Goal: Transaction & Acquisition: Subscribe to service/newsletter

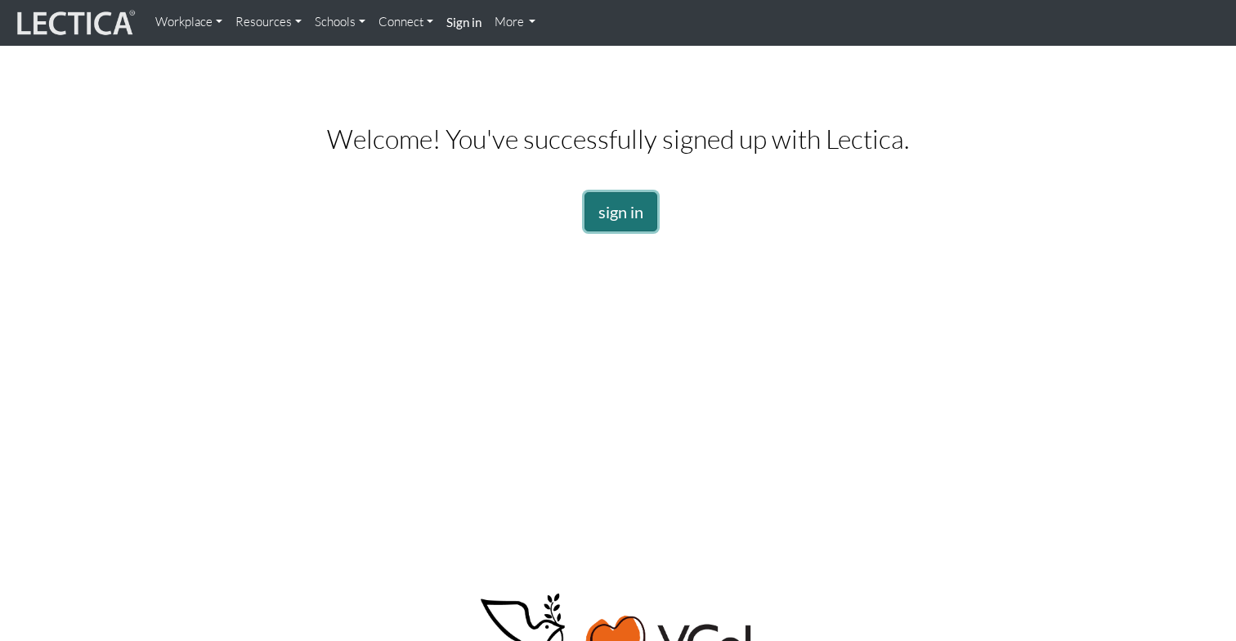
click at [633, 204] on link "sign in" at bounding box center [620, 211] width 73 height 39
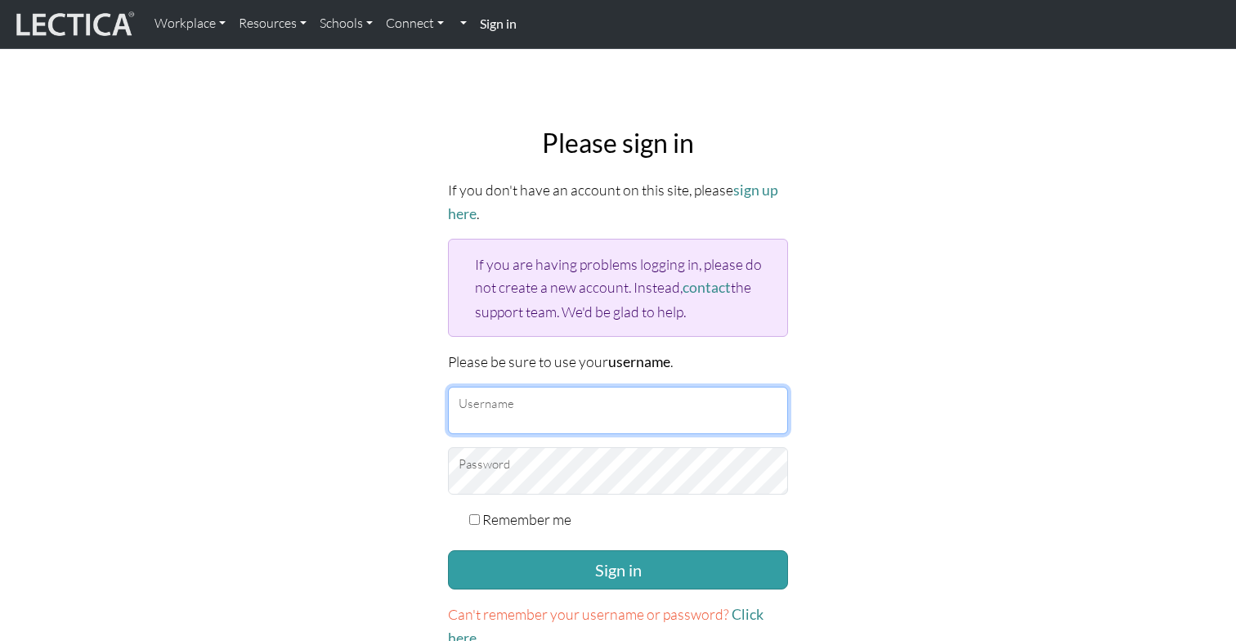
click at [562, 393] on input "Username" at bounding box center [618, 410] width 340 height 47
type input "adamscj@gmail.com"
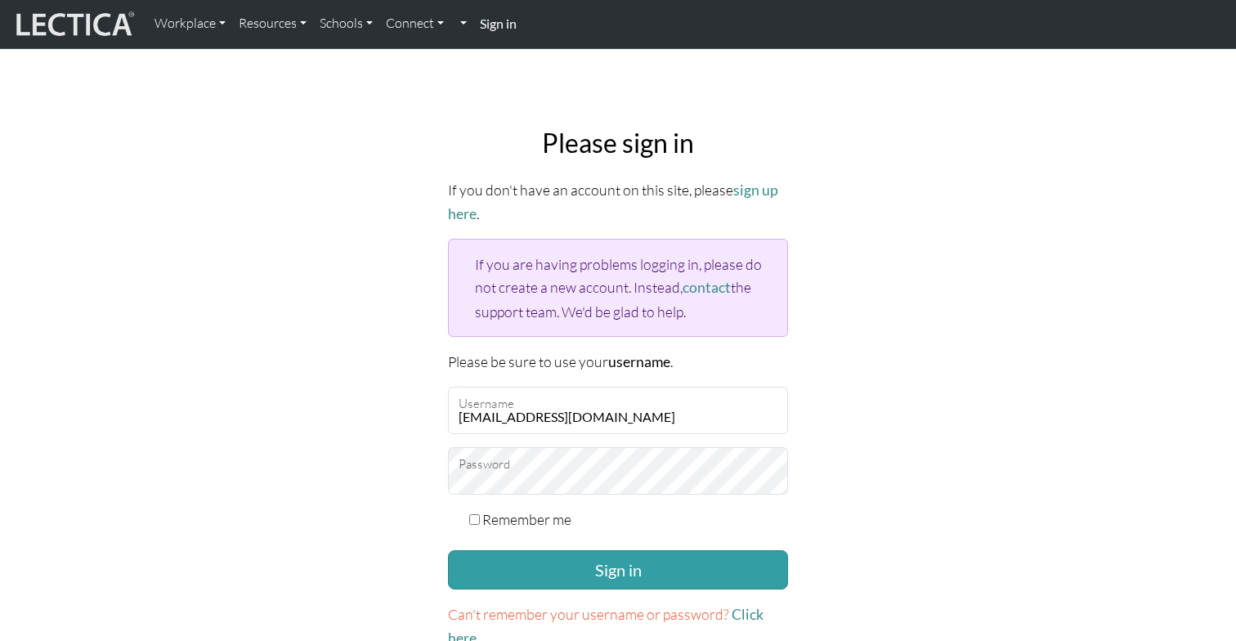
click at [554, 512] on label "Remember me" at bounding box center [526, 519] width 89 height 23
click at [480, 514] on input "Remember me" at bounding box center [474, 519] width 11 height 11
checkbox input "true"
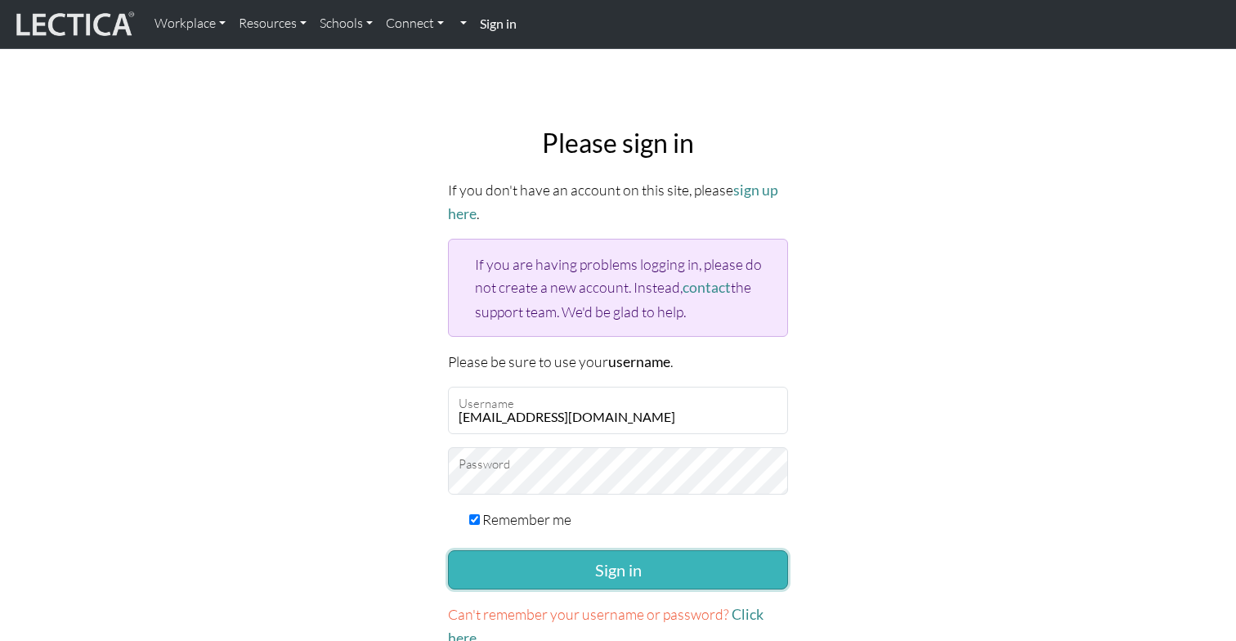
click at [578, 558] on button "Sign in" at bounding box center [618, 569] width 340 height 39
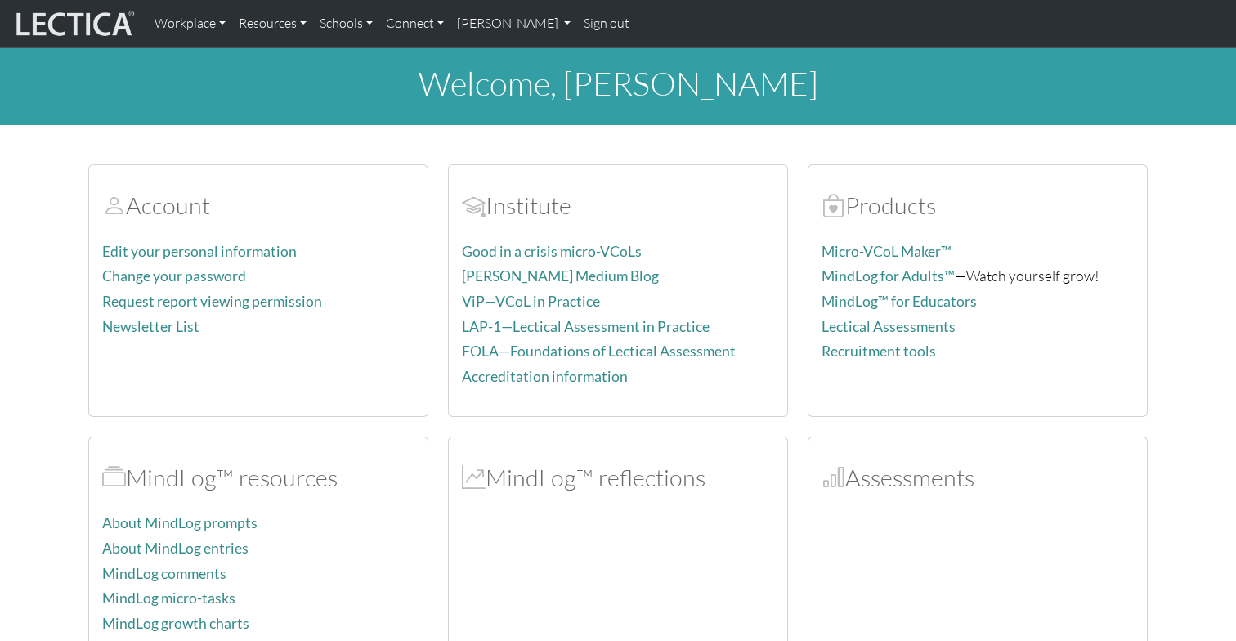
click at [694, 0] on nav "Workplace Assessments Why LectaTests? About LectaTests Leadership Leader develo…" at bounding box center [618, 24] width 1236 height 48
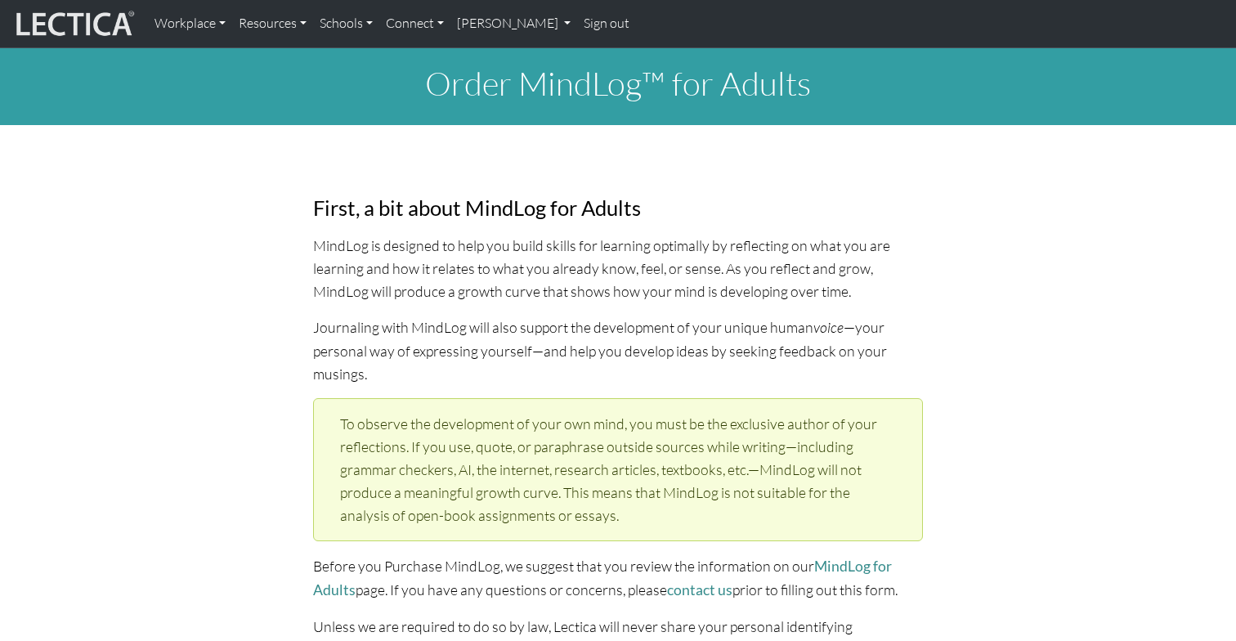
select select "1985"
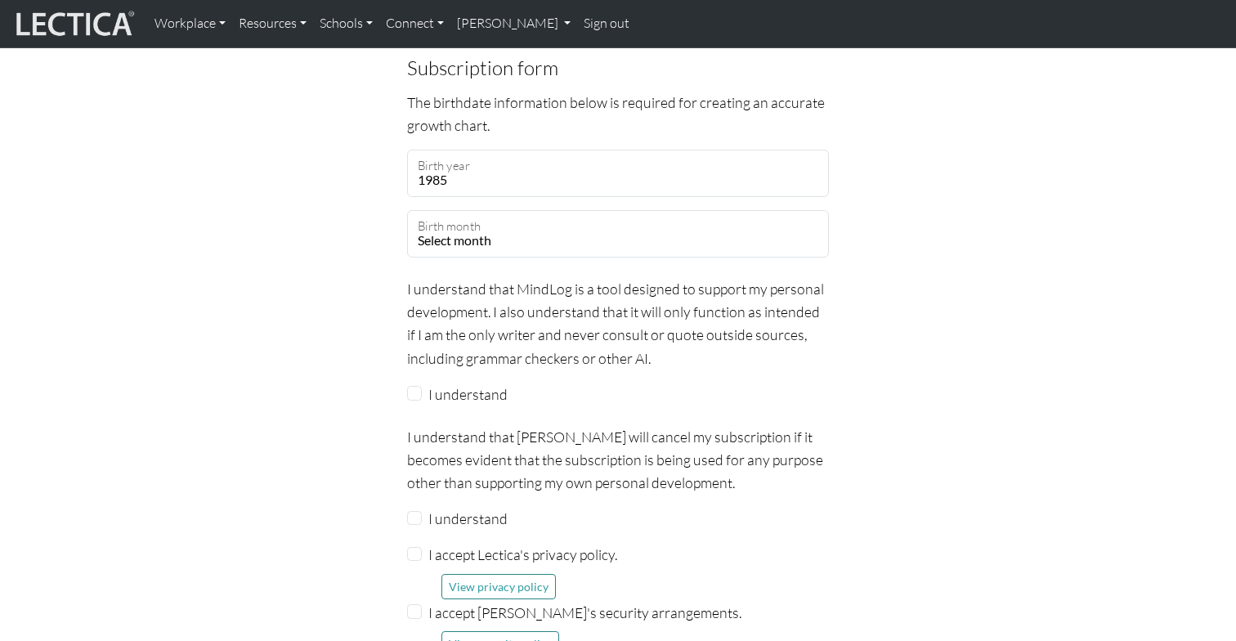
scroll to position [1380, 0]
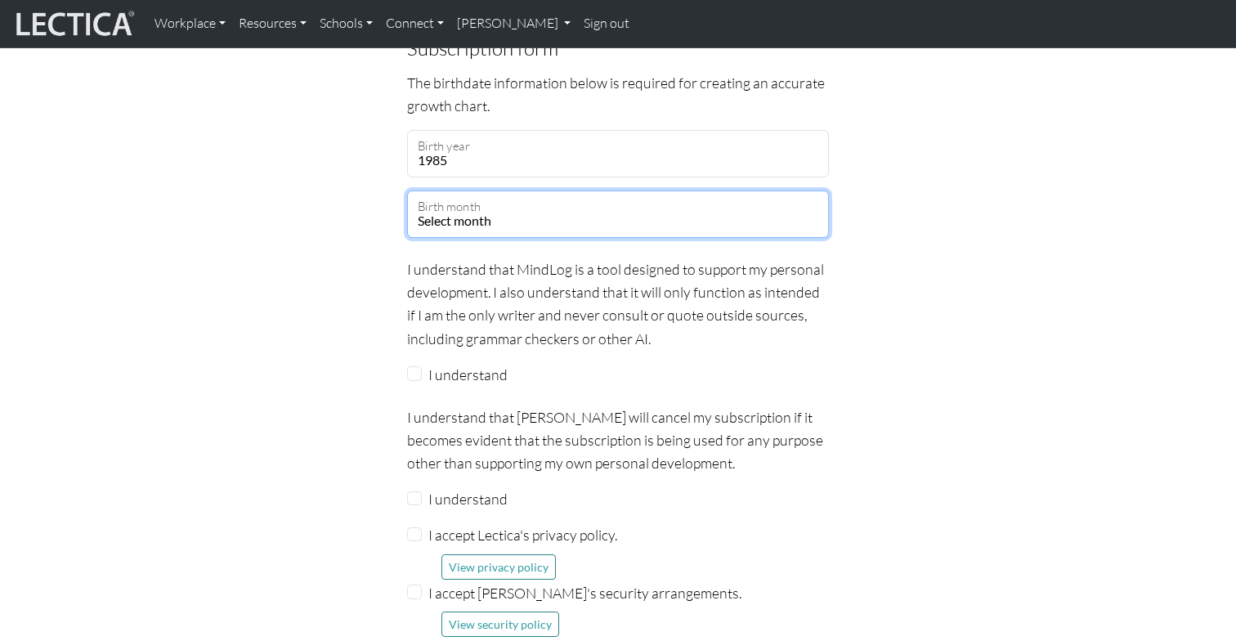
click at [492, 196] on select "Select month January February March April May June July August September Octobe…" at bounding box center [618, 213] width 422 height 47
select select "02"
click at [407, 190] on select "Select month January February March April May June July August September Octobe…" at bounding box center [618, 213] width 422 height 47
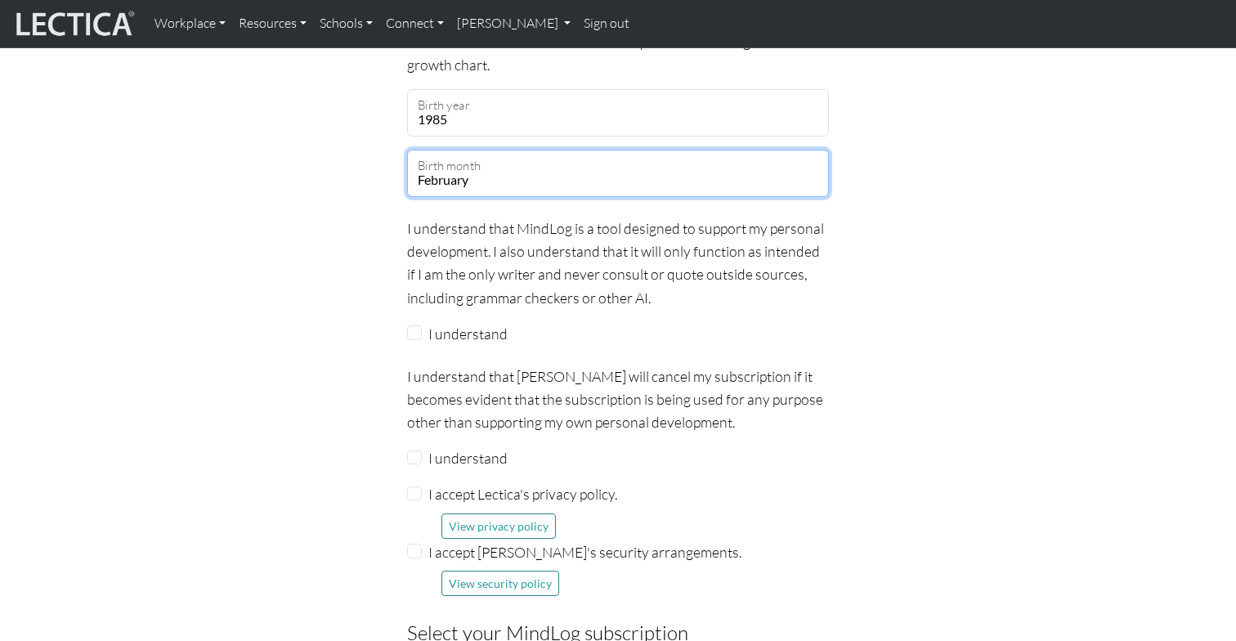
scroll to position [1422, 0]
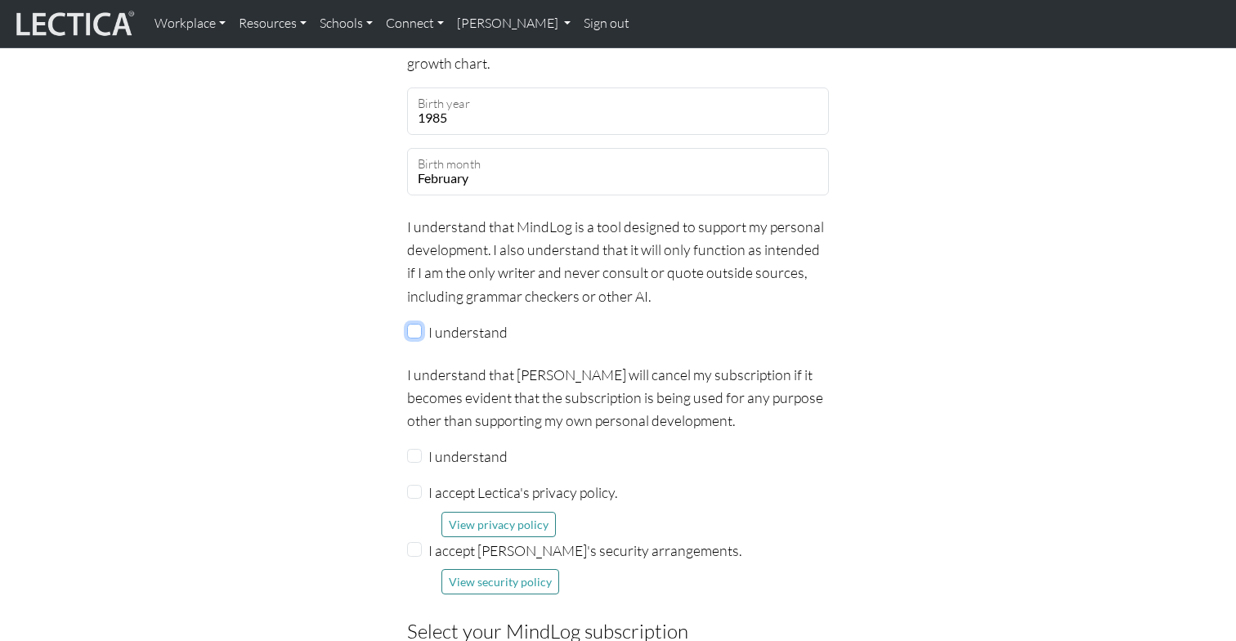
click at [414, 324] on input "I understand" at bounding box center [414, 331] width 15 height 15
checkbox input "true"
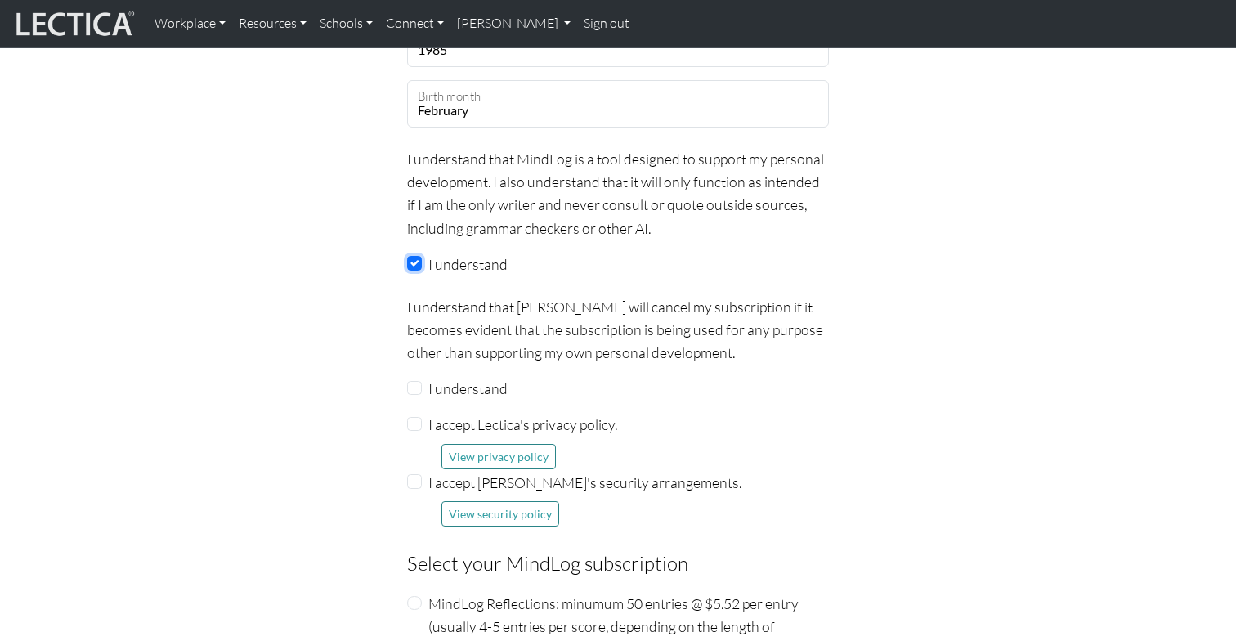
scroll to position [1497, 0]
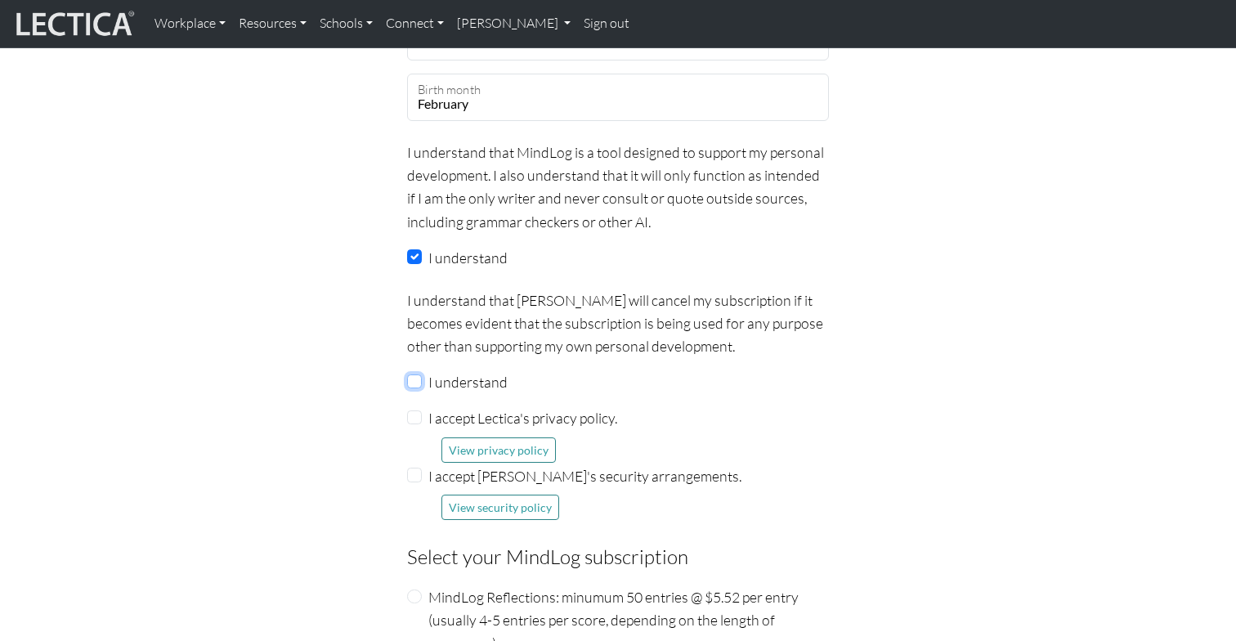
click at [414, 374] on input "I understand" at bounding box center [414, 381] width 15 height 15
checkbox input "true"
click at [501, 437] on button "View privacy policy" at bounding box center [498, 449] width 114 height 25
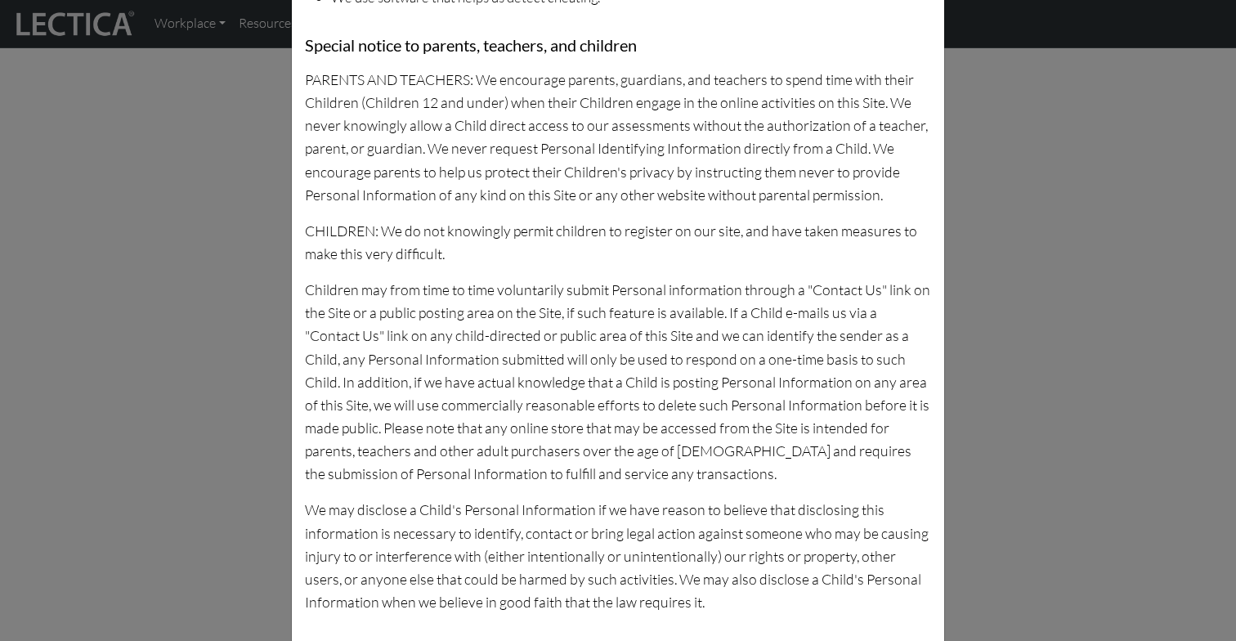
scroll to position [717, 0]
click at [177, 427] on div "Privacy policy Lectica, Inc., Northampton, MA 01060 (Revised June 25, 2020) Ple…" at bounding box center [618, 320] width 1236 height 641
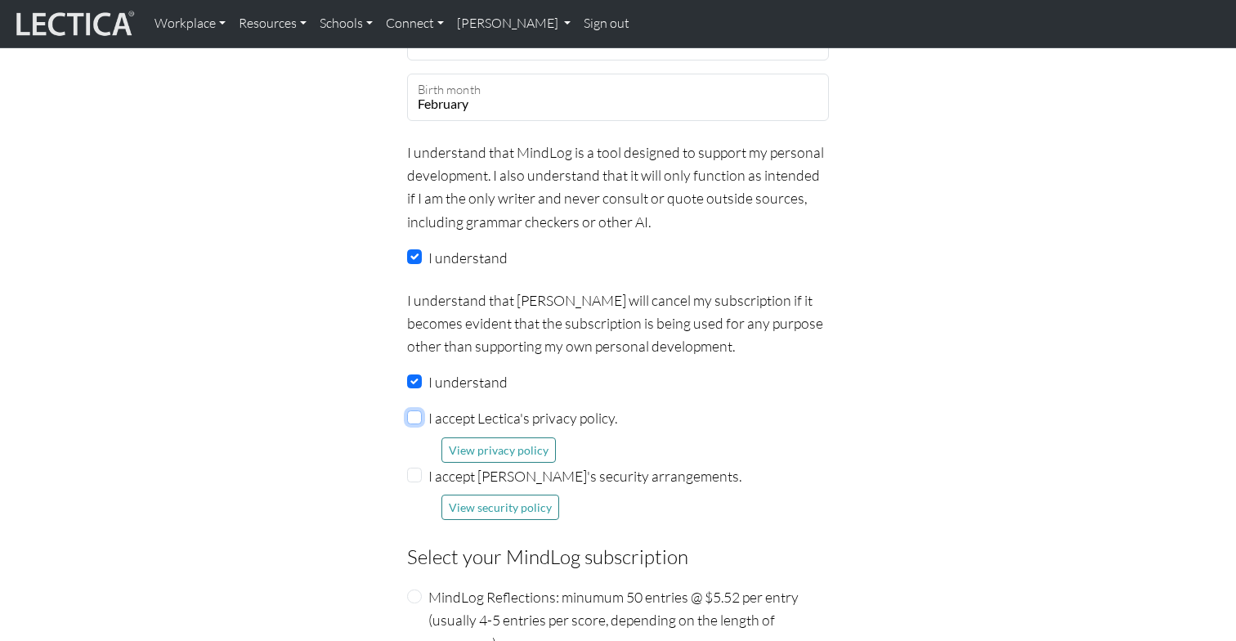
click at [415, 410] on input "I accept Lectica's privacy policy." at bounding box center [414, 417] width 15 height 15
checkbox input "true"
click at [415, 468] on input "I accept Lectica's security arrangements." at bounding box center [414, 475] width 15 height 15
checkbox input "true"
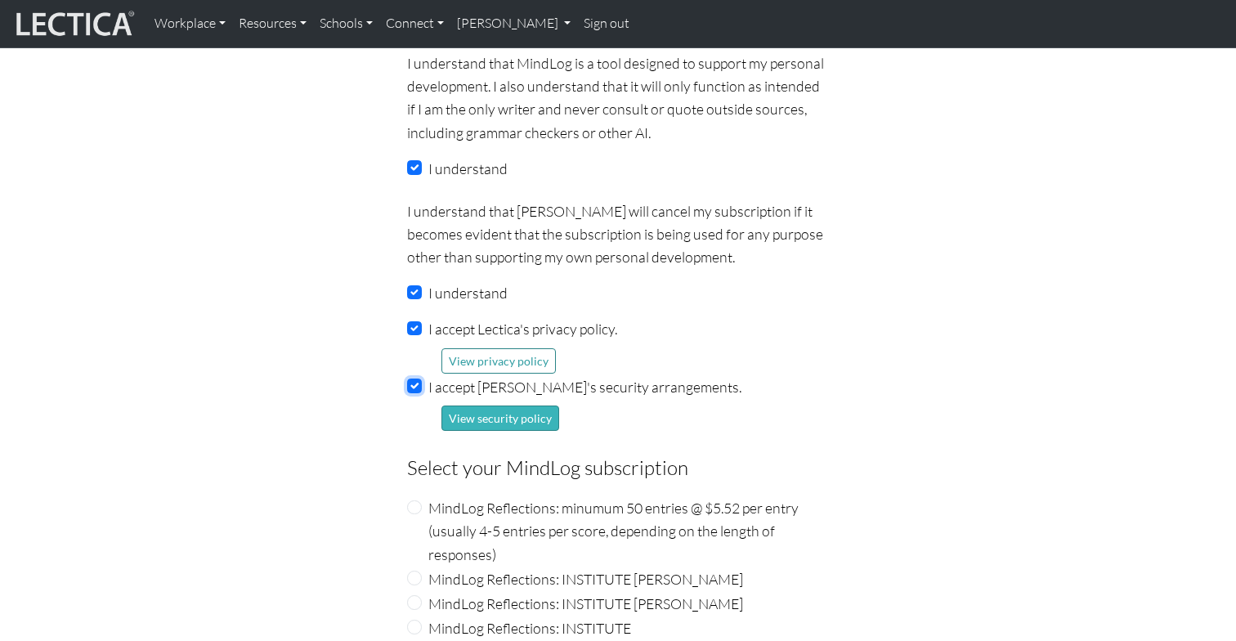
scroll to position [1660, 0]
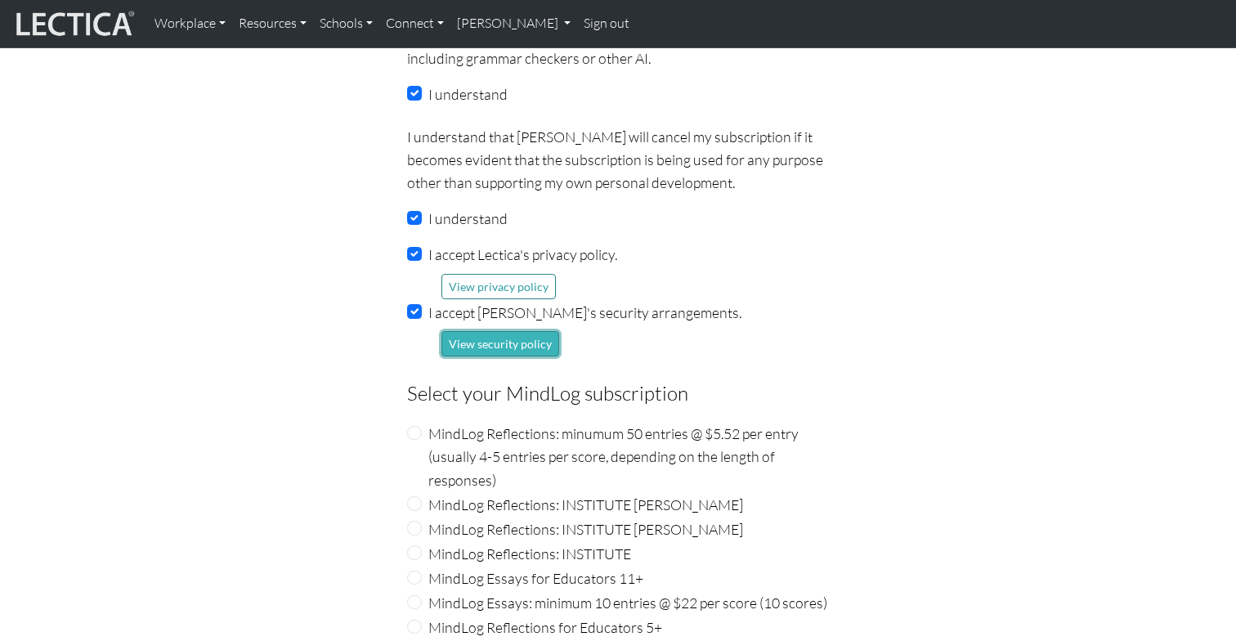
click at [539, 331] on button "View security policy" at bounding box center [500, 343] width 118 height 25
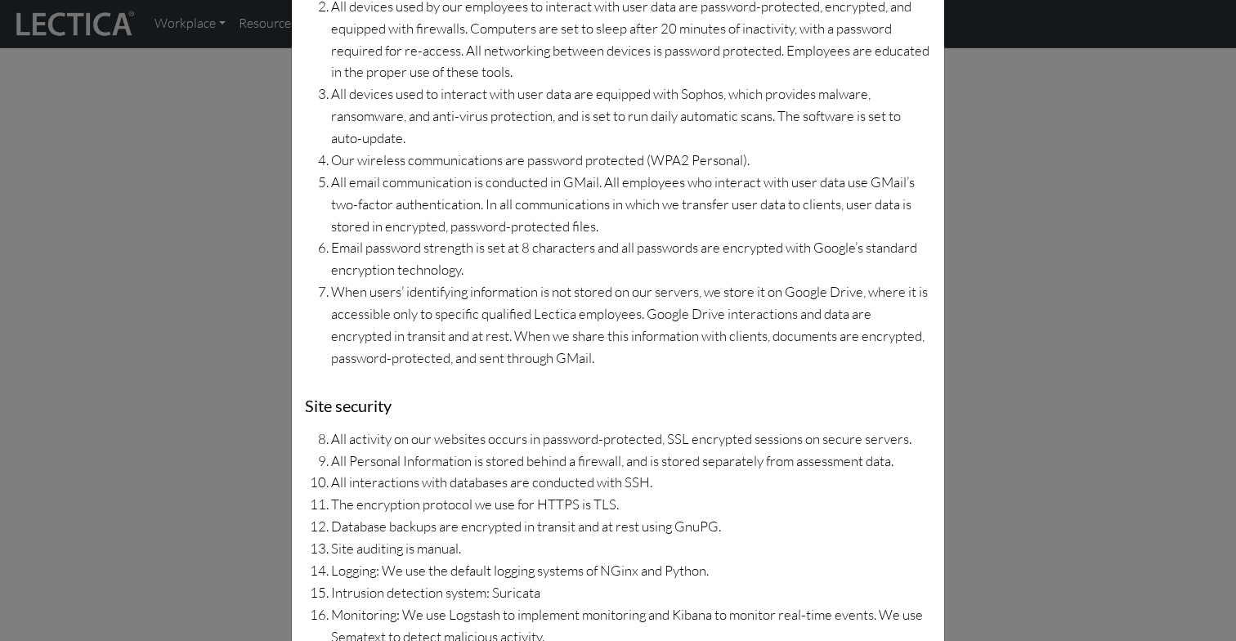
scroll to position [418, 0]
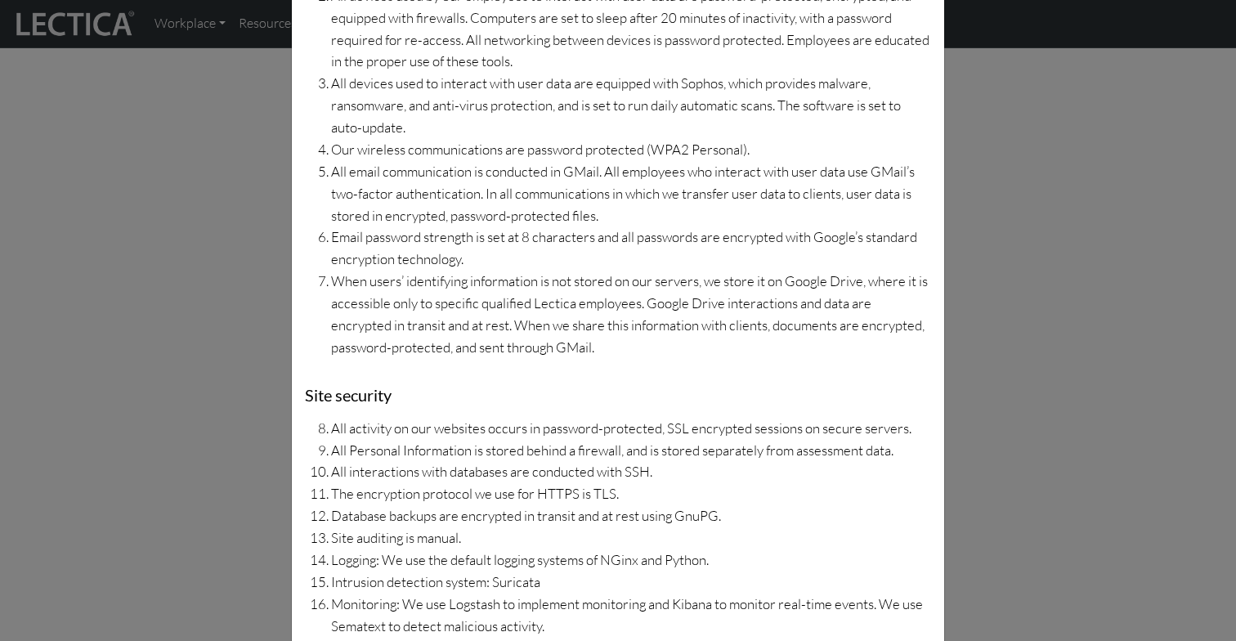
click at [195, 407] on div "Security policy Security We are a small virtual organization with offices in th…" at bounding box center [618, 320] width 1236 height 641
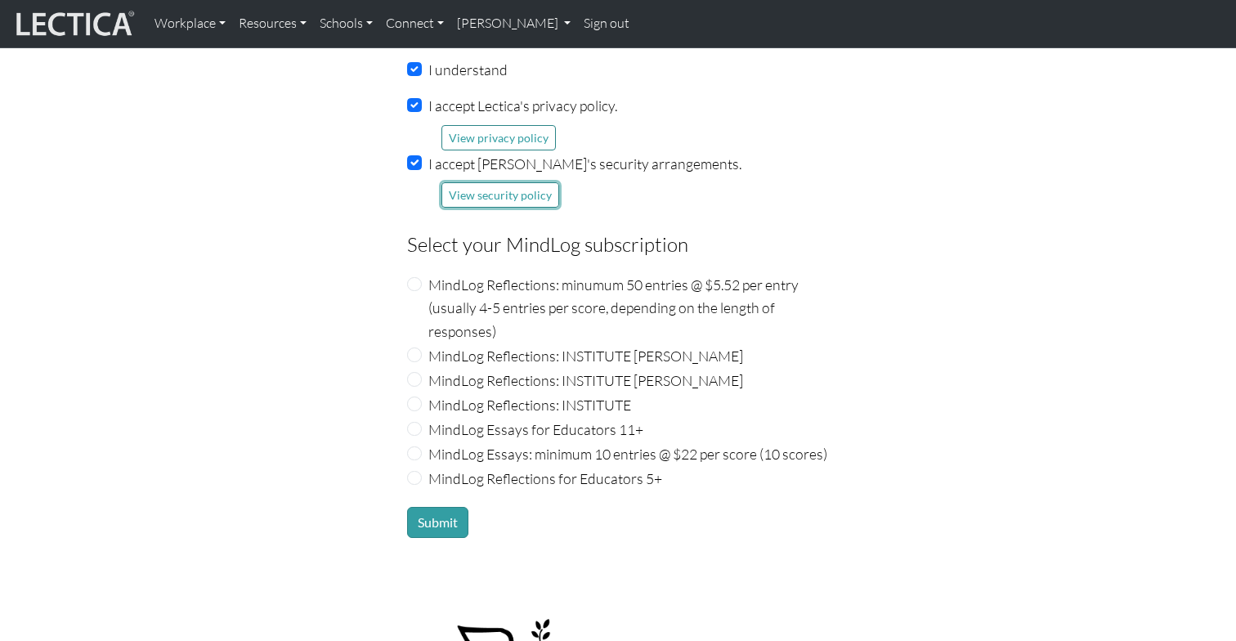
scroll to position [1816, 0]
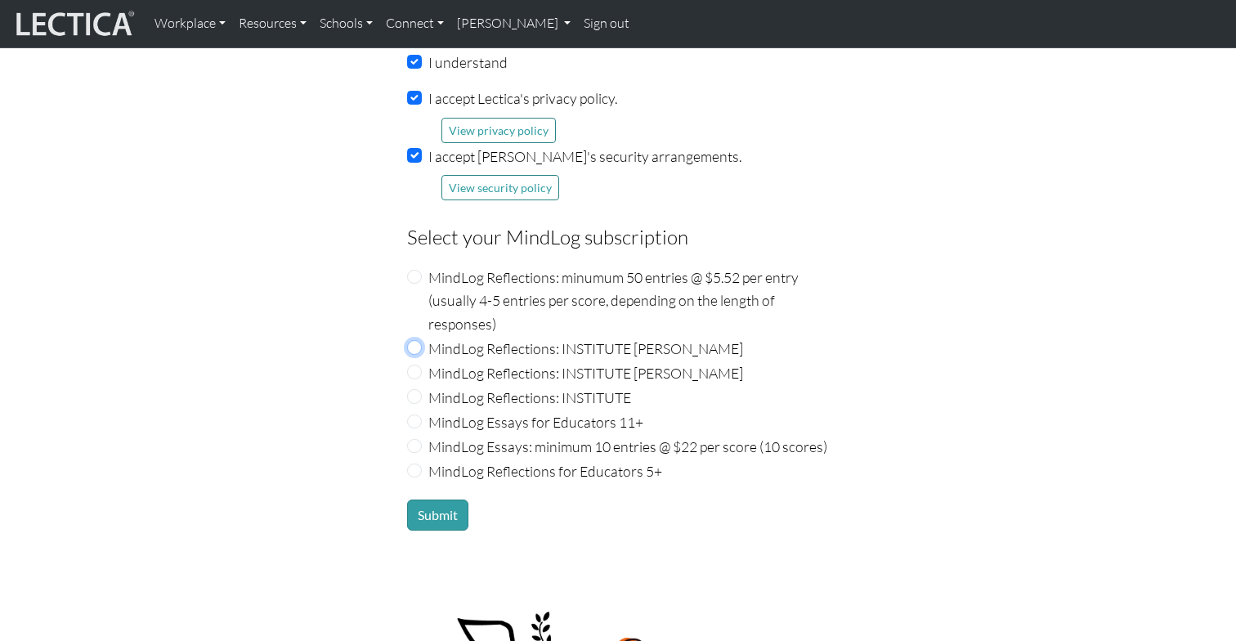
click at [411, 340] on input "MindLog Reflections: INSTITUTE Nic Maisano" at bounding box center [414, 347] width 15 height 15
radio input "true"
click at [439, 499] on button "Submit" at bounding box center [437, 514] width 61 height 31
